Goal: Find specific page/section: Find specific page/section

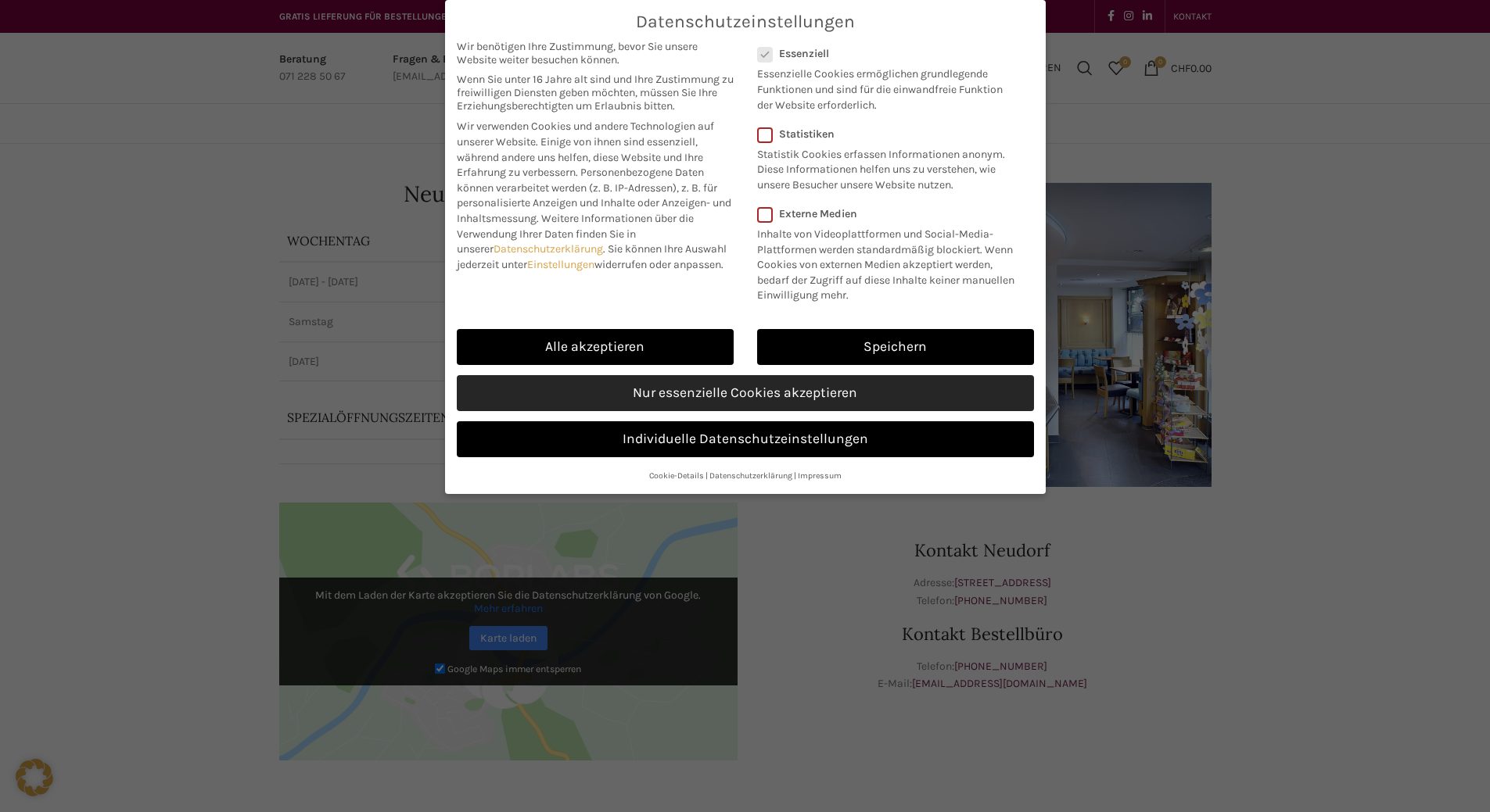
click at [721, 411] on link "Nur essenzielle Cookies akzeptieren" at bounding box center [745, 393] width 577 height 36
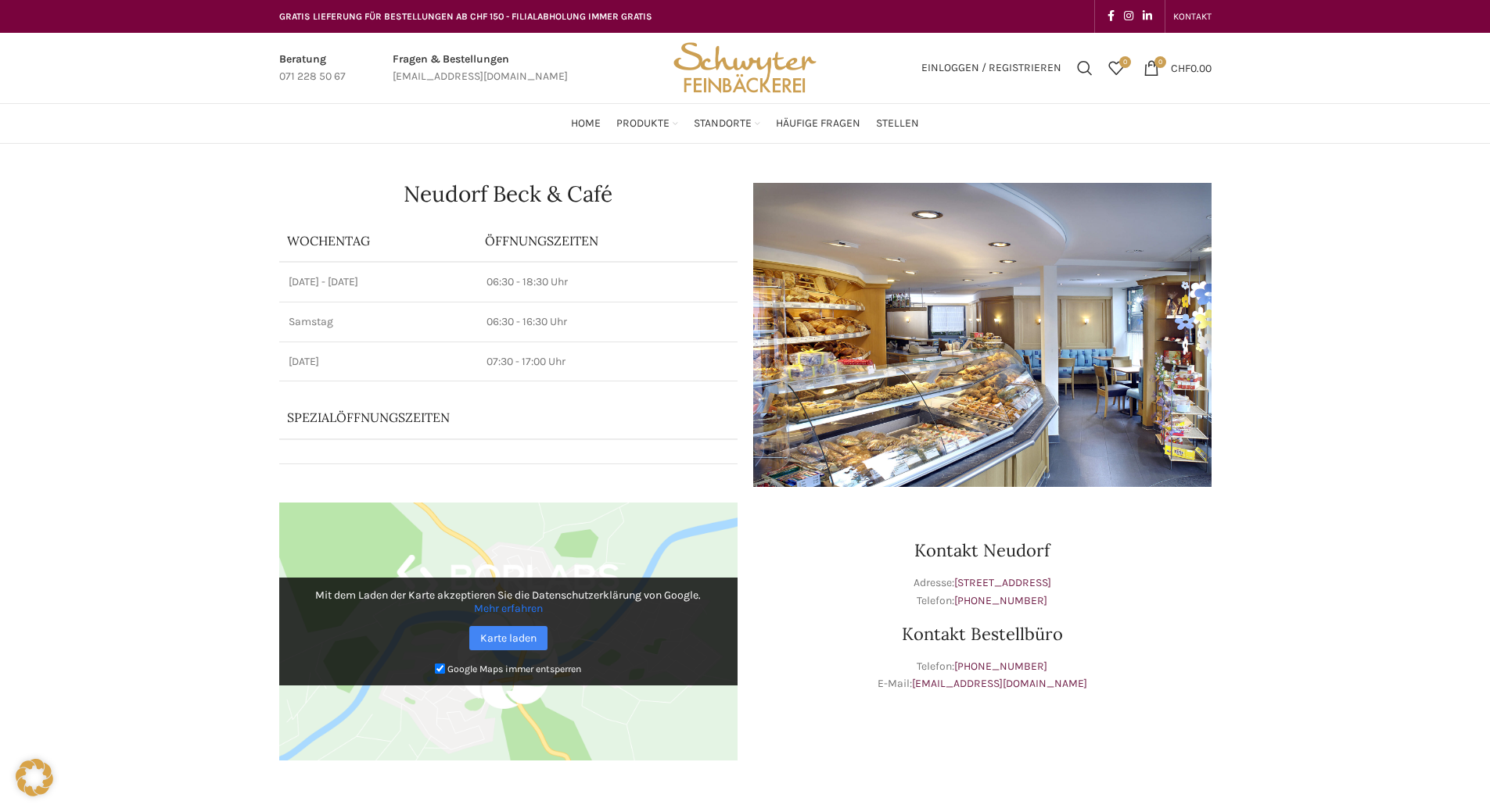
click at [757, 72] on img "Site logo" at bounding box center [744, 68] width 153 height 71
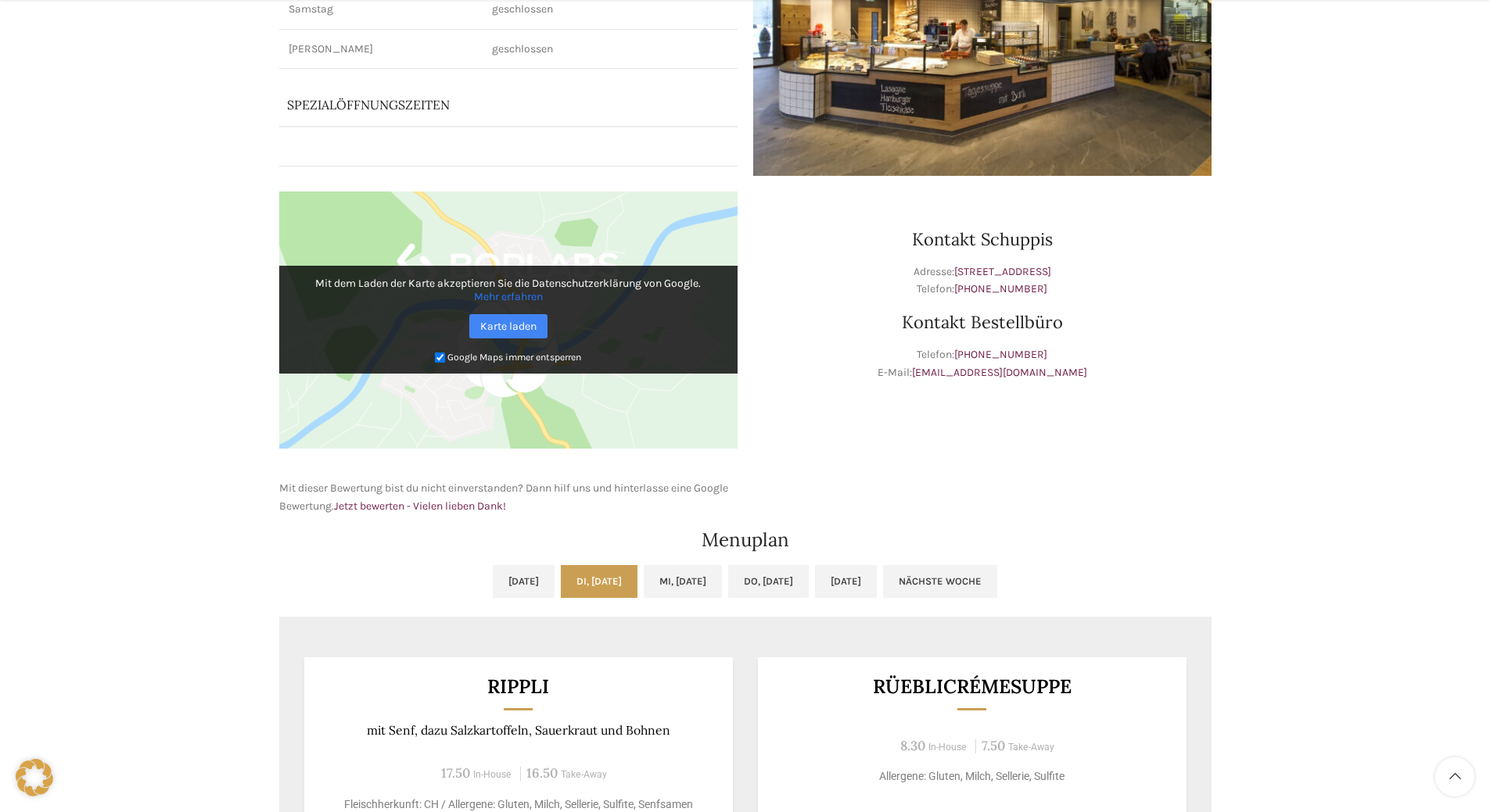
scroll to position [547, 0]
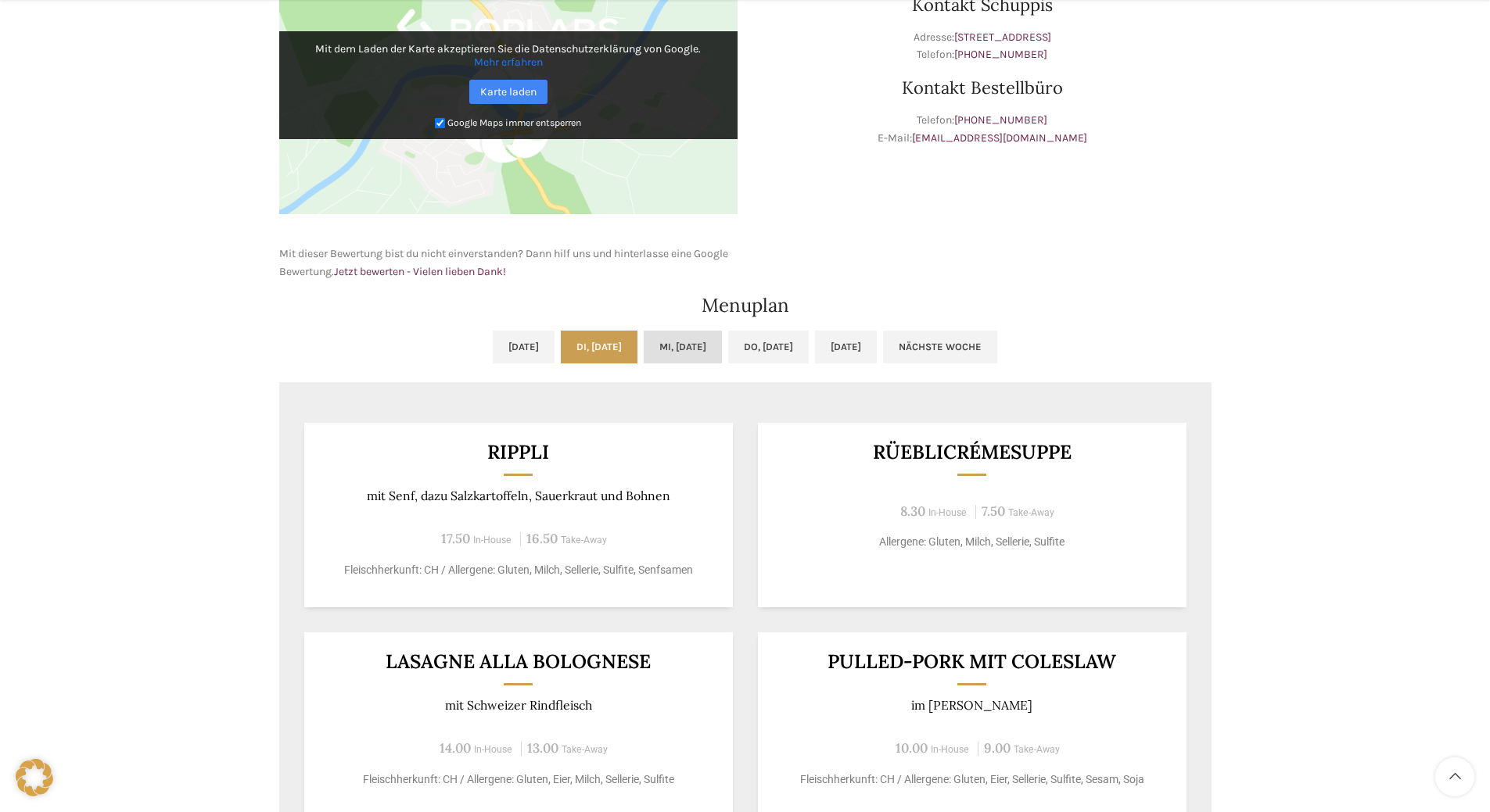
click at [662, 350] on link "Mi, [DATE]" at bounding box center [683, 347] width 78 height 33
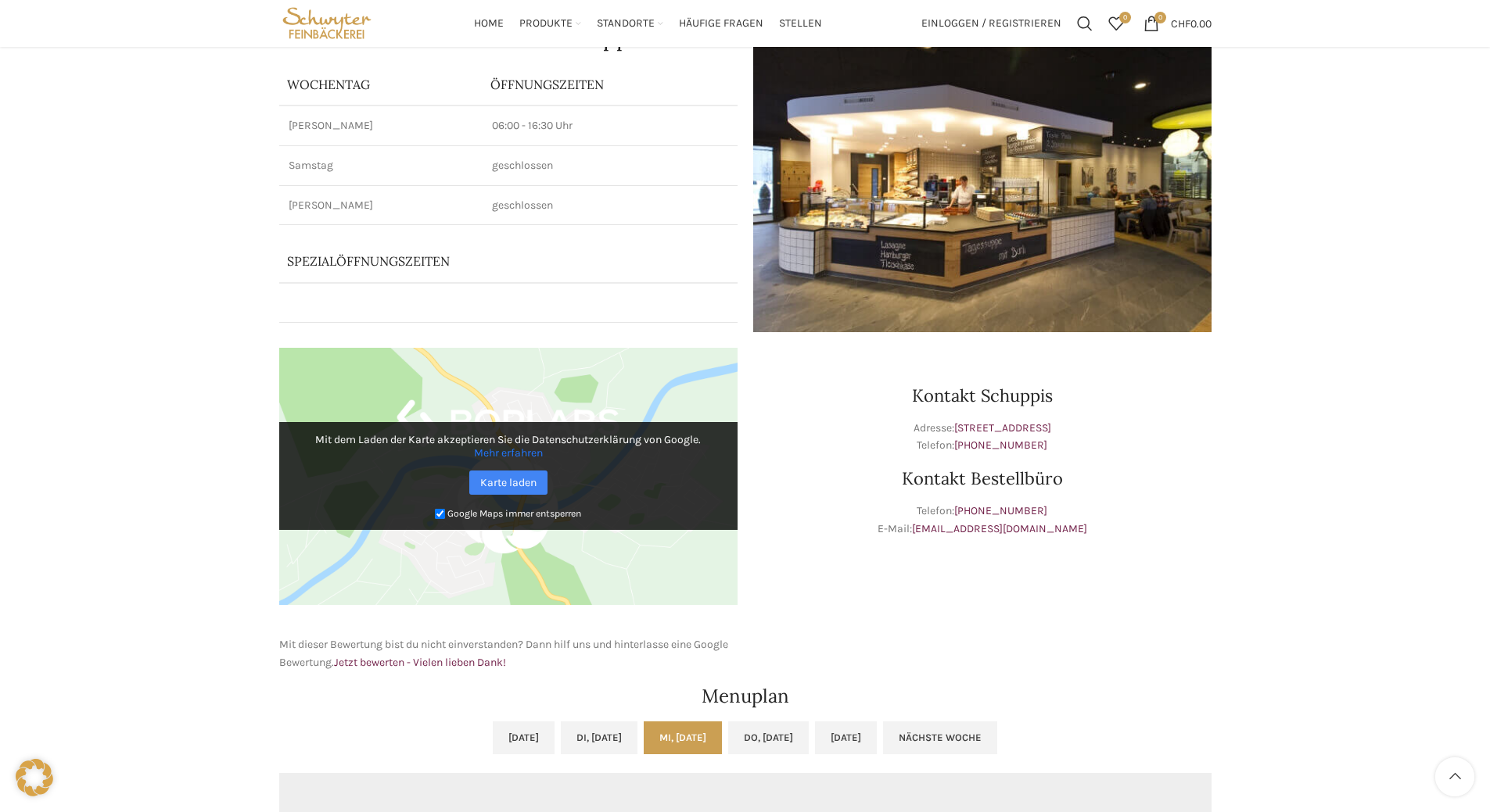
scroll to position [0, 0]
